Goal: Transaction & Acquisition: Book appointment/travel/reservation

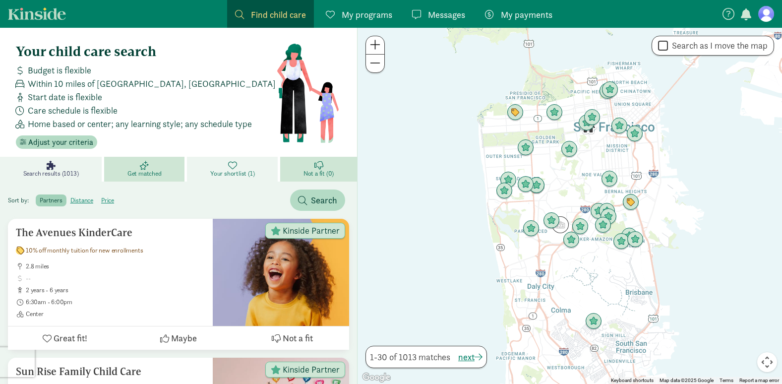
click at [237, 174] on span "Your shortlist (1)" at bounding box center [232, 174] width 44 height 8
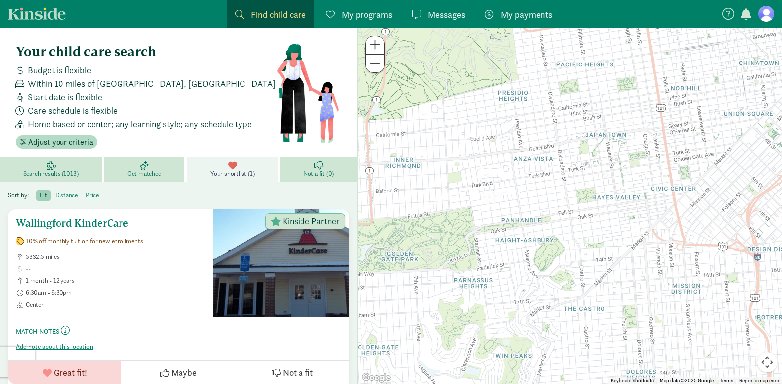
click at [137, 243] on span "10% off monthly tuition for new enrollments" at bounding box center [84, 241] width 117 height 8
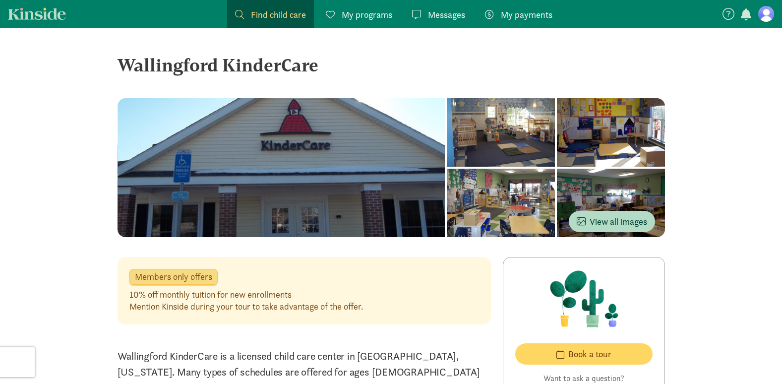
click at [517, 21] on span "My payments" at bounding box center [527, 14] width 52 height 13
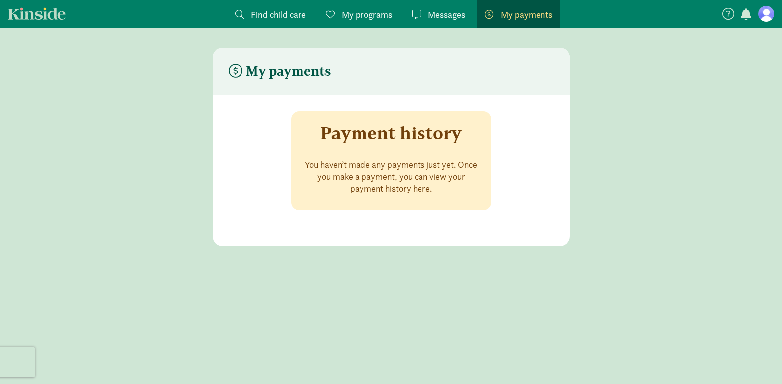
click at [444, 13] on span "Messages" at bounding box center [446, 14] width 37 height 13
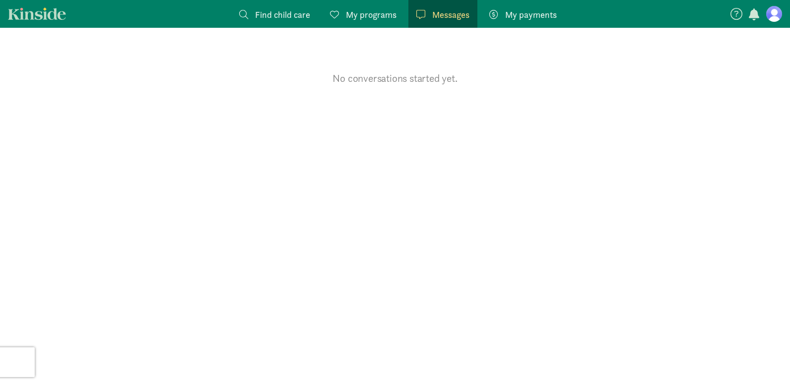
click at [381, 13] on span "My programs" at bounding box center [371, 14] width 51 height 13
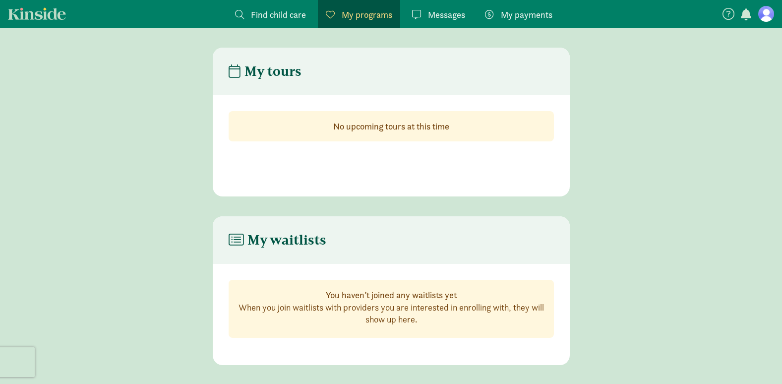
click at [295, 23] on link "Find child care Find" at bounding box center [270, 14] width 87 height 28
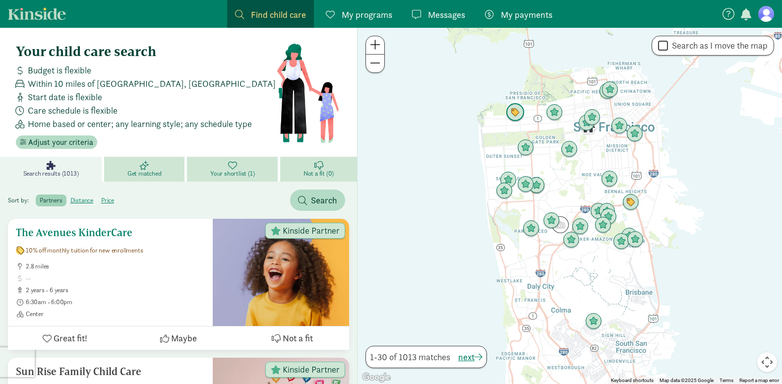
click at [65, 336] on span "Great fit!" at bounding box center [71, 337] width 34 height 13
